Goal: Obtain resource: Download file/media

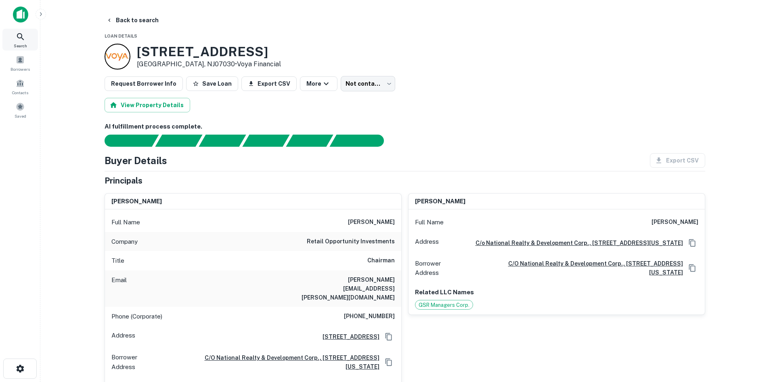
click at [23, 41] on icon at bounding box center [21, 37] width 10 height 10
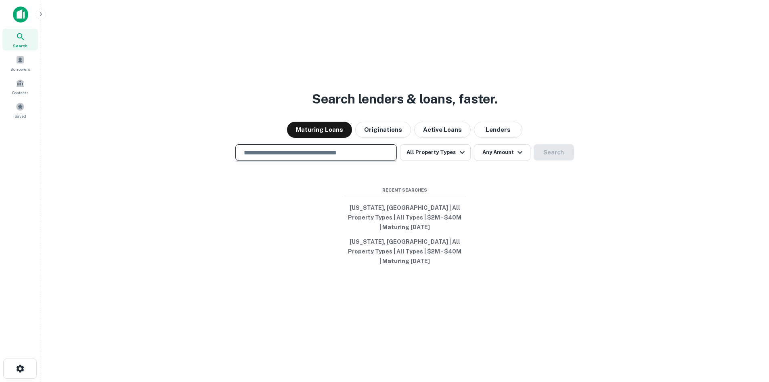
click at [321, 157] on input "text" at bounding box center [316, 152] width 154 height 9
type input "**********"
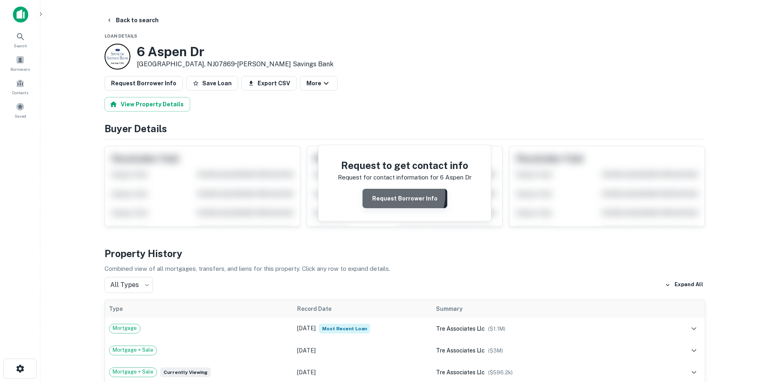
click at [399, 195] on button "Request Borrower Info" at bounding box center [405, 198] width 85 height 19
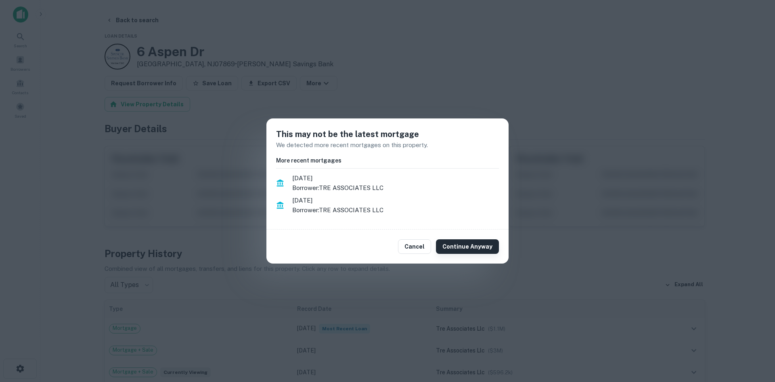
click at [458, 249] on button "Continue Anyway" at bounding box center [467, 246] width 63 height 15
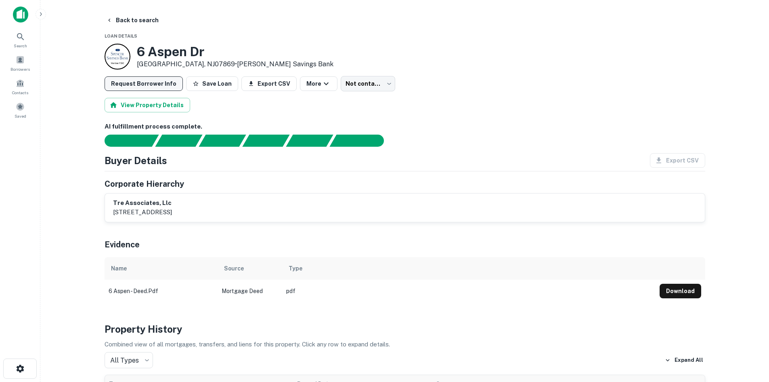
click at [138, 80] on button "Request Borrower Info" at bounding box center [144, 83] width 78 height 15
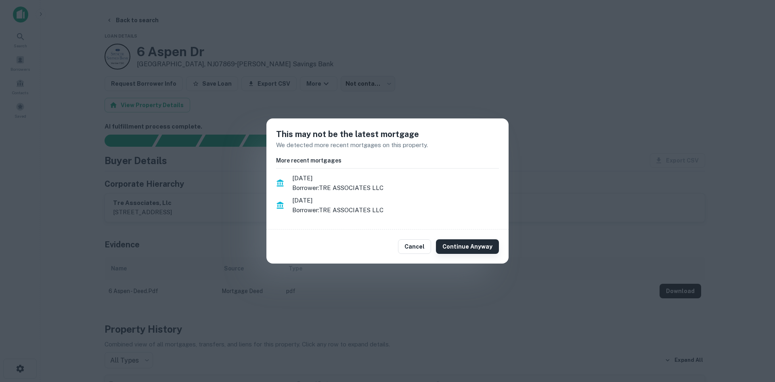
click at [468, 244] on button "Continue Anyway" at bounding box center [467, 246] width 63 height 15
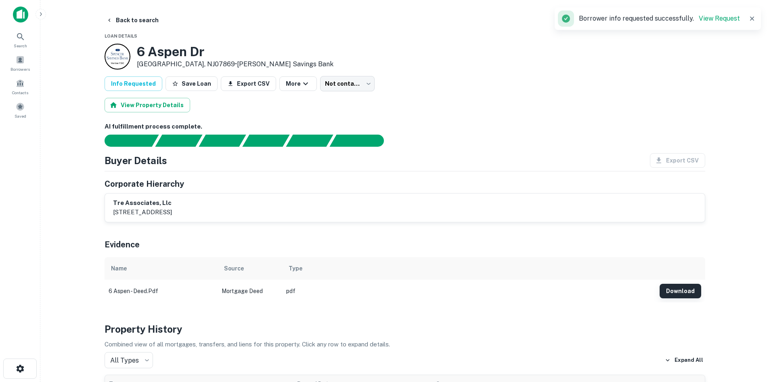
click at [689, 290] on button "Download" at bounding box center [681, 290] width 42 height 15
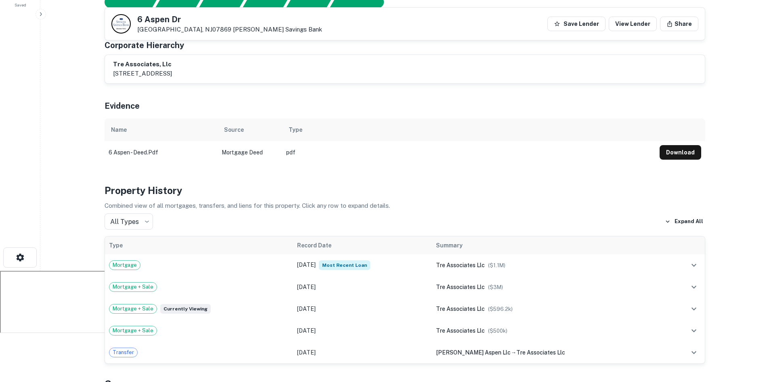
scroll to position [66, 0]
